Goal: Check status: Check status

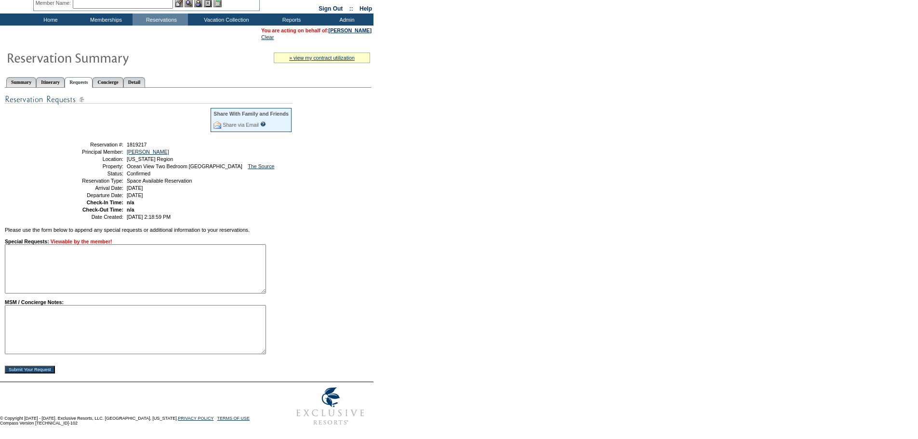
scroll to position [52, 0]
click at [53, 322] on textarea at bounding box center [135, 329] width 261 height 49
paste textarea "1763545"
drag, startPoint x: 42, startPoint y: 315, endPoint x: 2, endPoint y: 264, distance: 65.2
click at [0, 296] on html "Follow Us ::" at bounding box center [459, 196] width 918 height 470
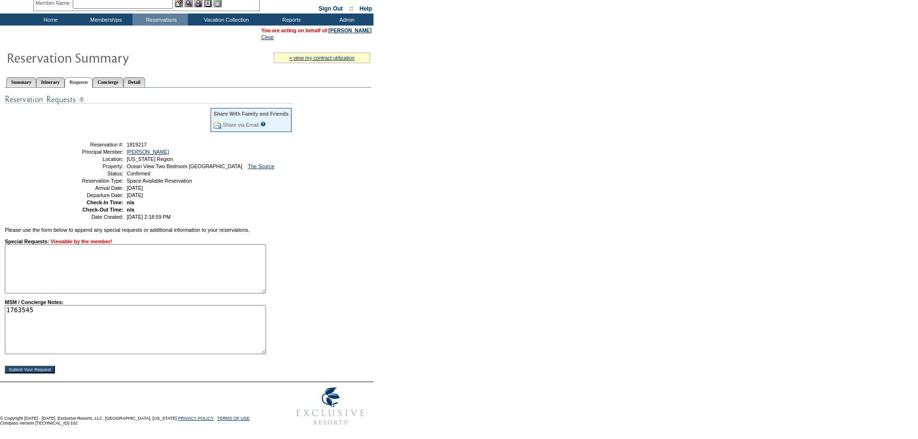
type textarea "1763545"
click at [165, 72] on ul "Summary Itinerary Requests Concierge Detail" at bounding box center [188, 74] width 366 height 5
click at [145, 77] on link "Detail" at bounding box center [134, 82] width 22 height 10
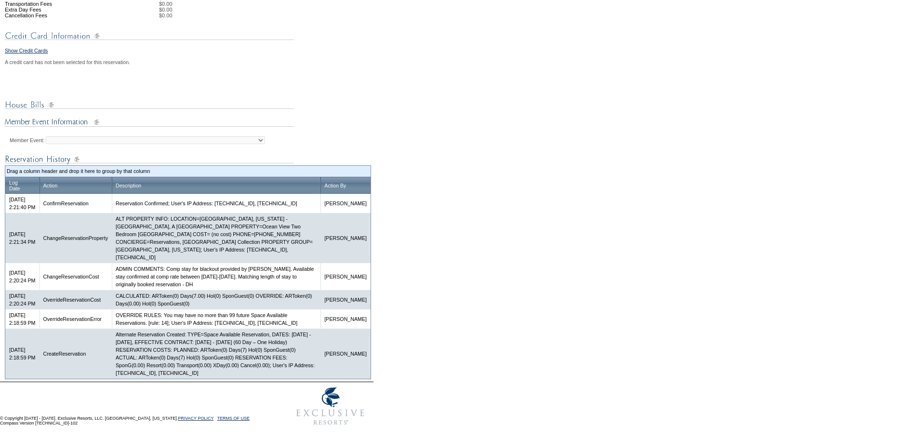
scroll to position [391, 0]
drag, startPoint x: 228, startPoint y: 280, endPoint x: 179, endPoint y: 265, distance: 51.5
click at [179, 265] on td "ADMIN COMMENTS: Comp stay for blackout provided by Rosewood. Available stay con…" at bounding box center [216, 276] width 209 height 27
copy td "Comp stay for blackout provided by Rosewood. Available stay confirmed at comp r…"
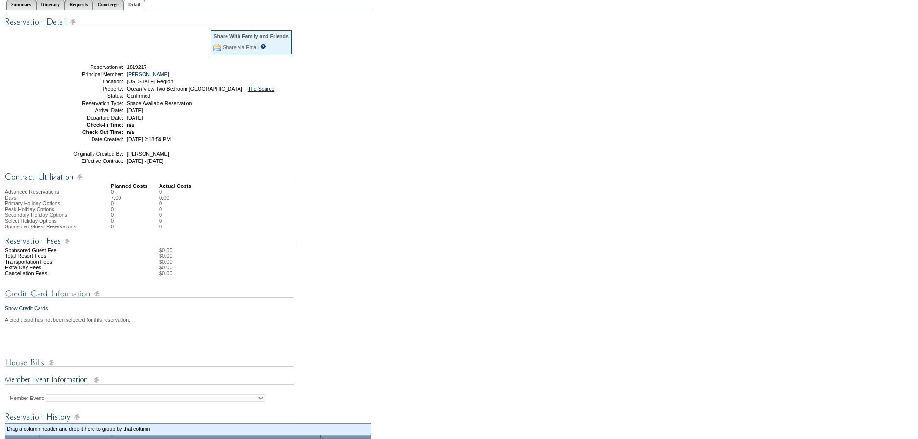
scroll to position [0, 0]
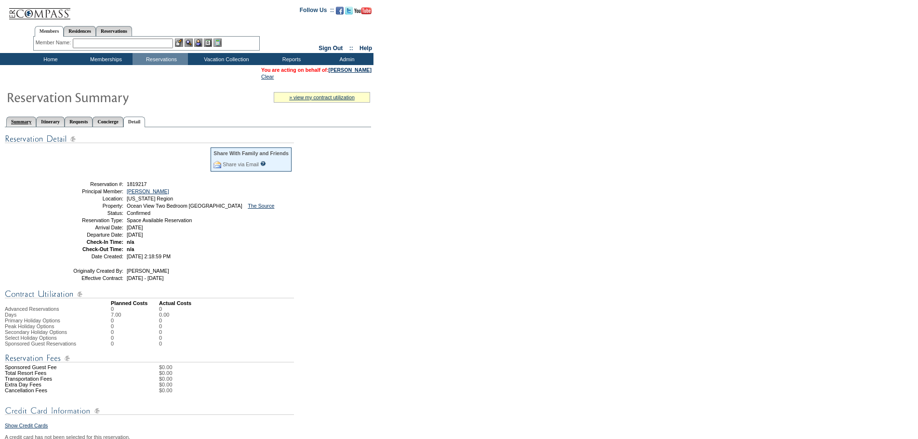
click at [30, 118] on link "Summary" at bounding box center [21, 122] width 30 height 10
